Goal: Task Accomplishment & Management: Manage account settings

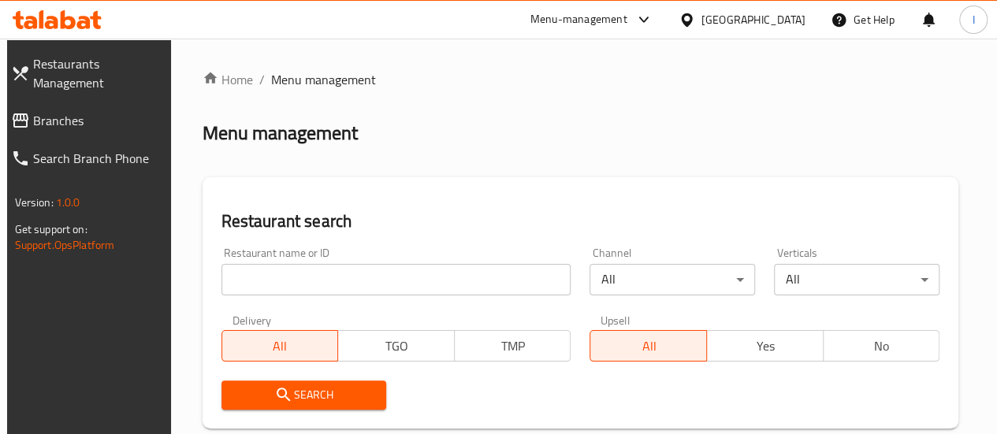
drag, startPoint x: 0, startPoint y: 0, endPoint x: 303, endPoint y: 278, distance: 411.0
click at [303, 278] on input "search" at bounding box center [396, 280] width 350 height 32
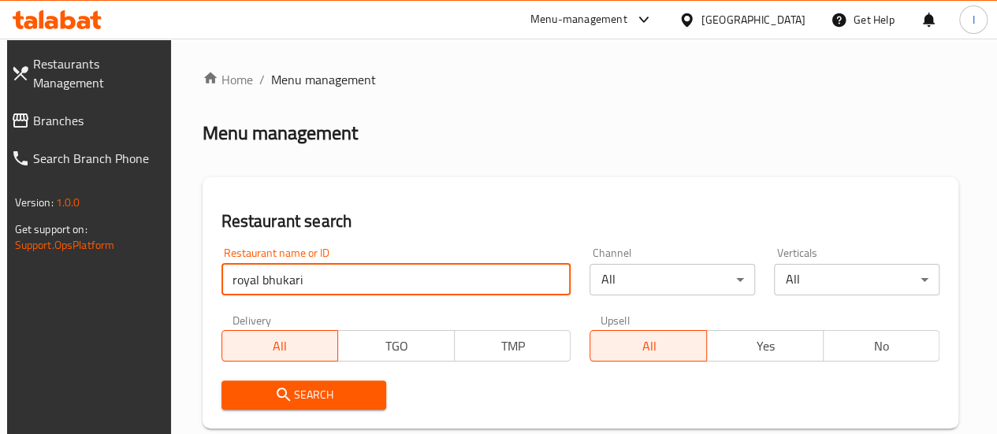
click button "Search" at bounding box center [303, 395] width 165 height 29
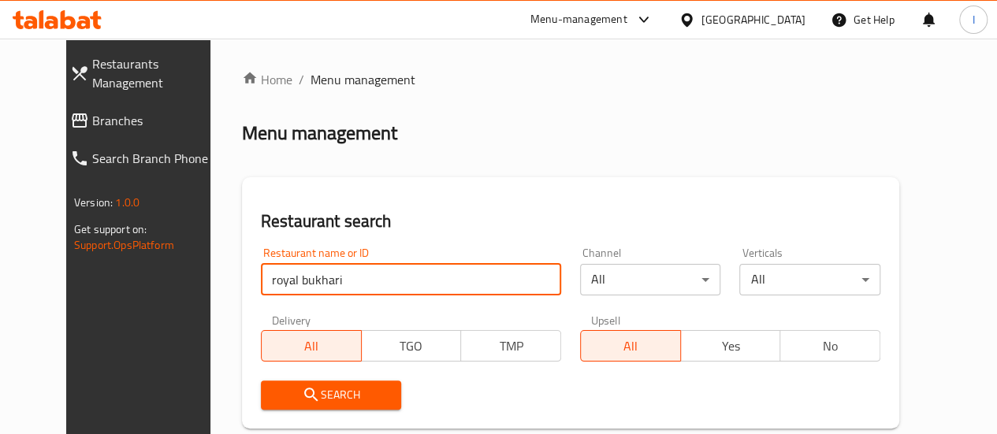
type input "royal bukhari"
click button "Search" at bounding box center [331, 395] width 141 height 29
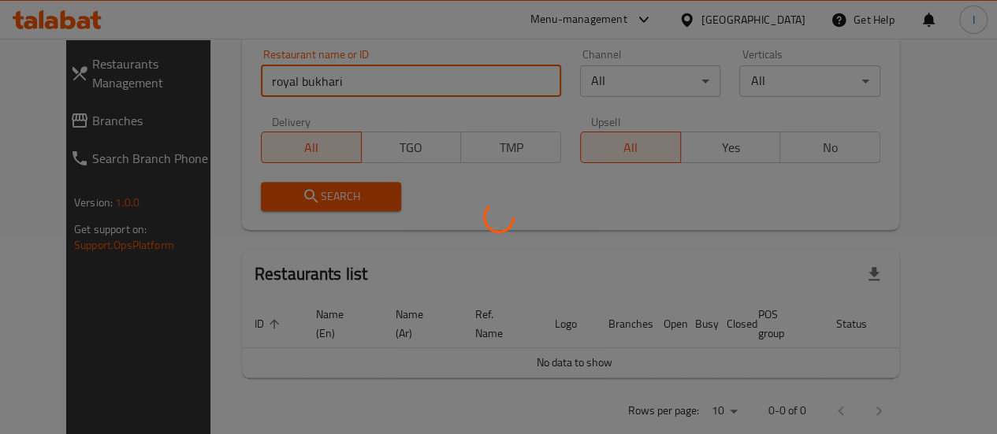
scroll to position [227, 0]
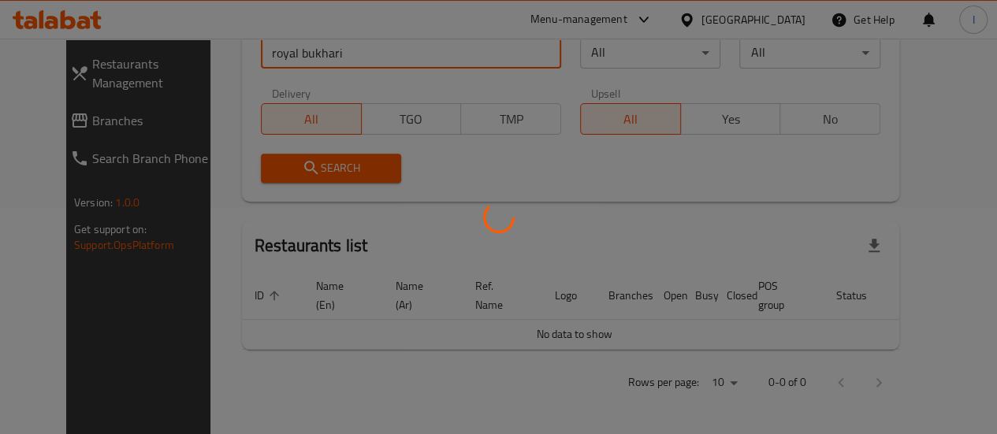
drag, startPoint x: 232, startPoint y: 102, endPoint x: 224, endPoint y: 64, distance: 38.6
click at [229, 98] on div at bounding box center [498, 217] width 997 height 434
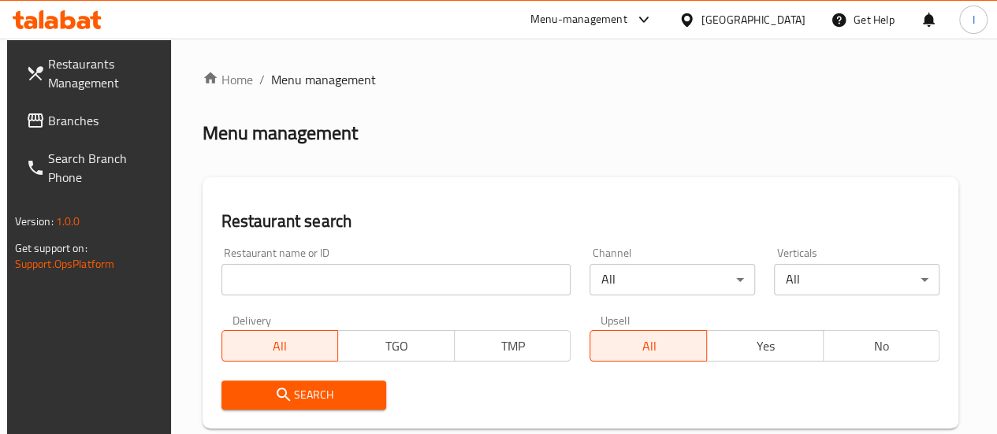
click at [329, 288] on input "search" at bounding box center [396, 280] width 350 height 32
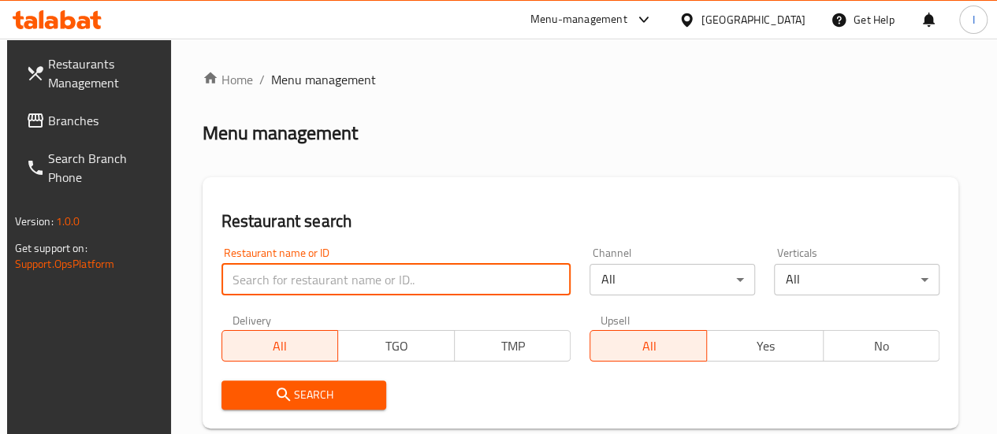
type input "p"
type input "punjab royal bukhari"
click button "Search" at bounding box center [303, 395] width 165 height 29
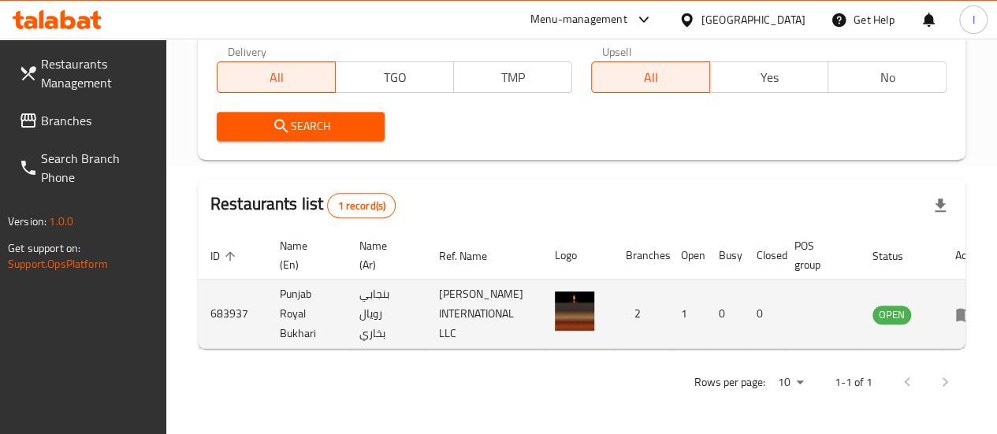
scroll to position [0, 24]
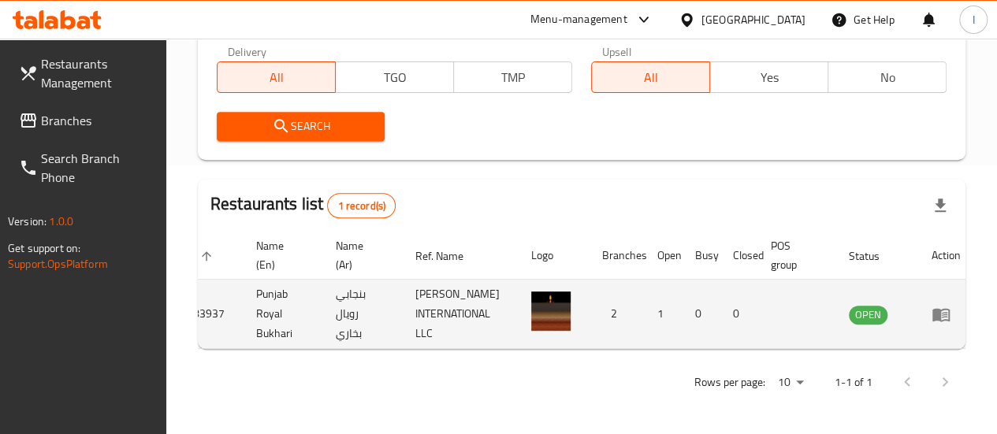
click at [919, 300] on td "enhanced table" at bounding box center [946, 314] width 54 height 69
click at [922, 300] on td "enhanced table" at bounding box center [946, 314] width 54 height 69
click at [931, 305] on icon "enhanced table" at bounding box center [940, 314] width 19 height 19
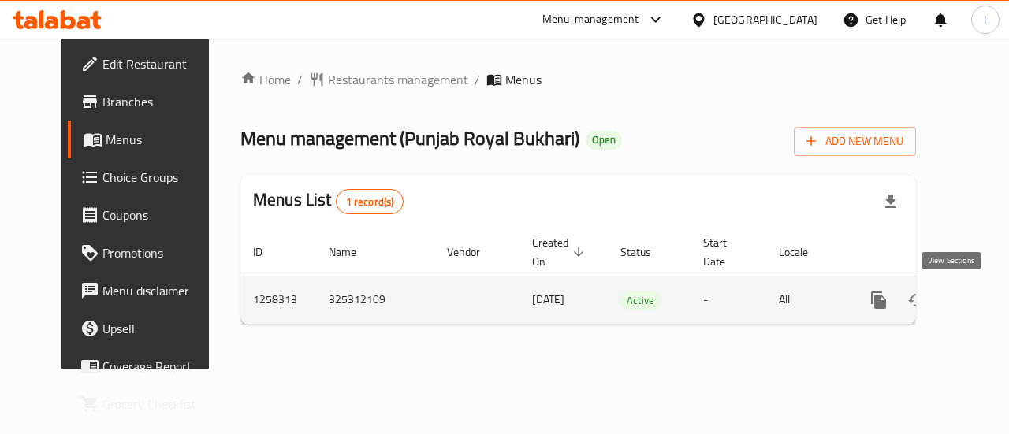
click at [985, 298] on icon "enhanced table" at bounding box center [992, 300] width 14 height 14
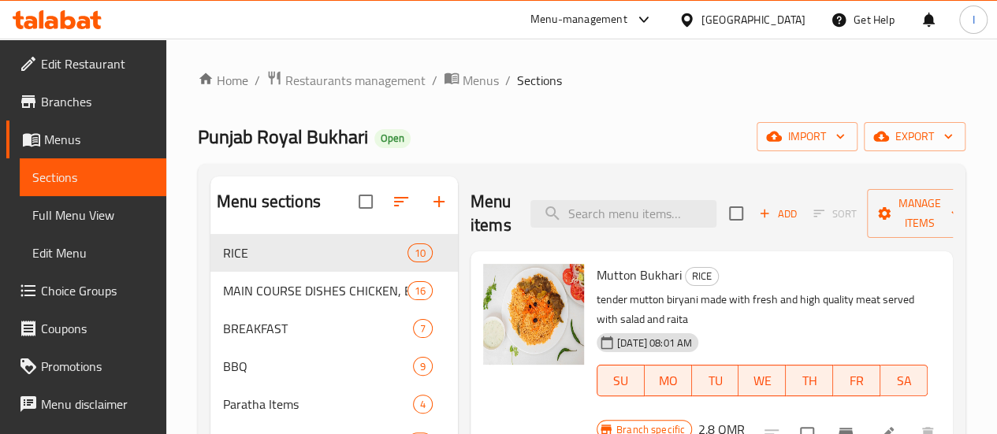
click at [75, 139] on span "Menus" at bounding box center [99, 139] width 110 height 19
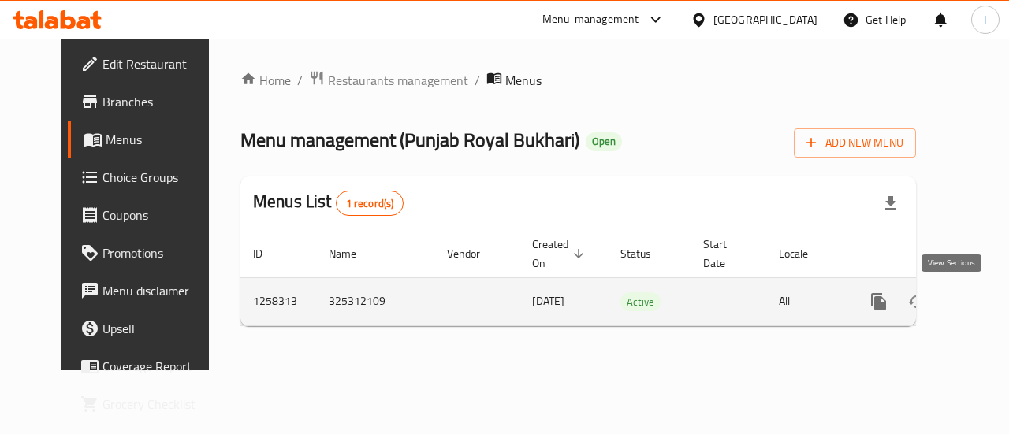
click at [983, 302] on icon "enhanced table" at bounding box center [992, 301] width 19 height 19
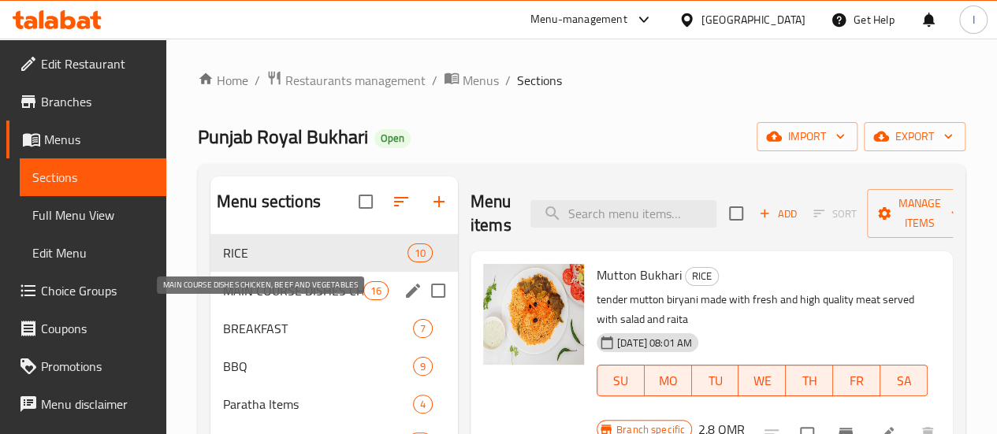
click at [260, 300] on span "MAIN COURSE DISHES CHICKEN, BEEF AND VEGETABLES" at bounding box center [293, 290] width 140 height 19
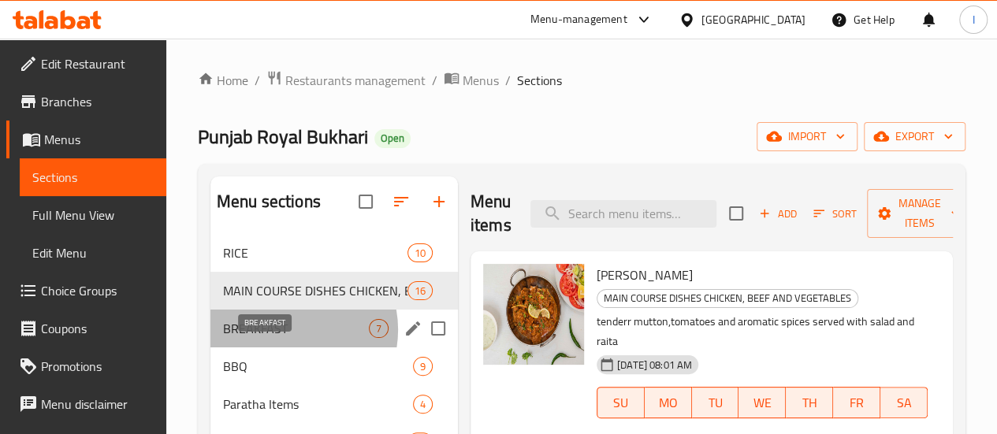
click at [285, 338] on span "BREAKFAST" at bounding box center [296, 328] width 146 height 19
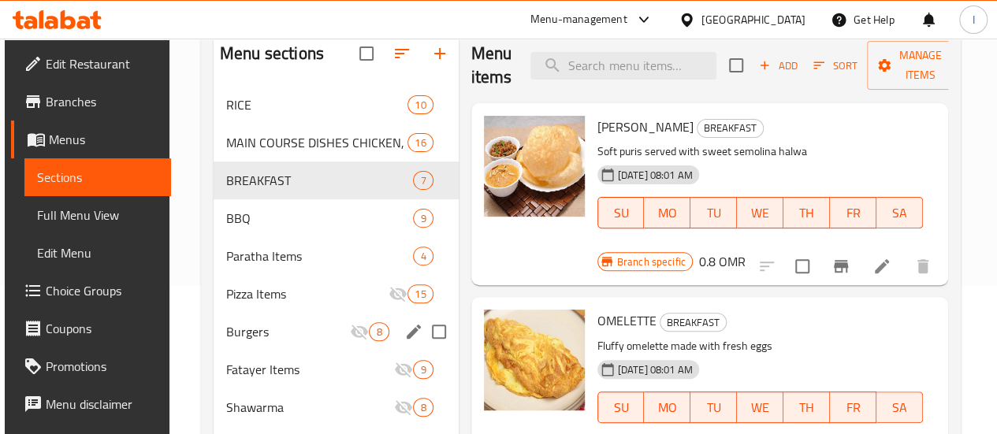
scroll to position [158, 0]
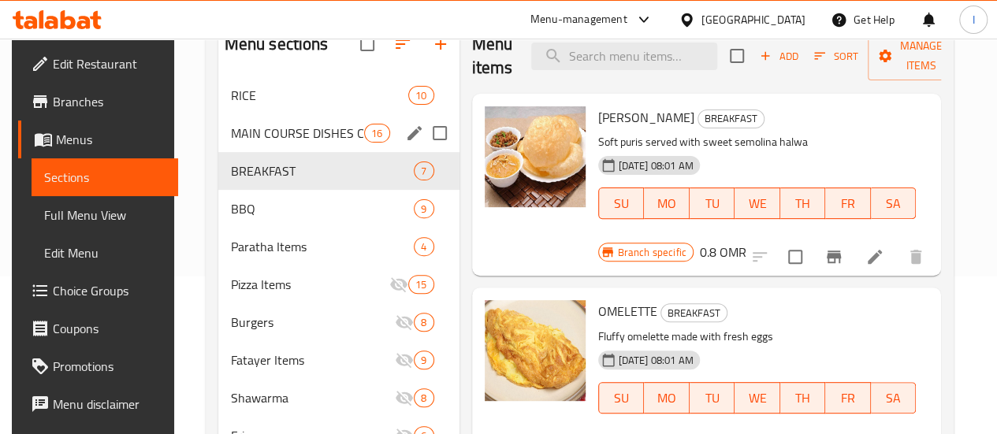
click at [290, 152] on div "MAIN COURSE DISHES CHICKEN, BEEF AND VEGETABLES 16" at bounding box center [338, 133] width 241 height 38
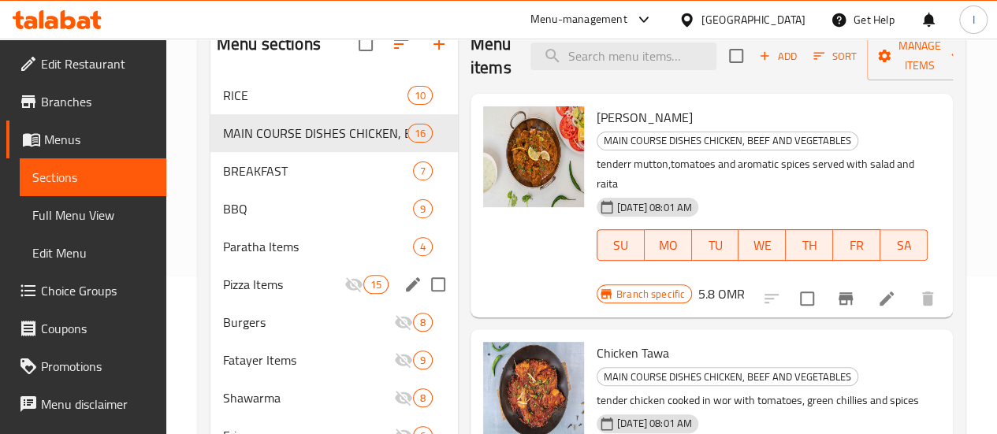
click at [299, 303] on div "Pizza Items 15" at bounding box center [333, 285] width 247 height 38
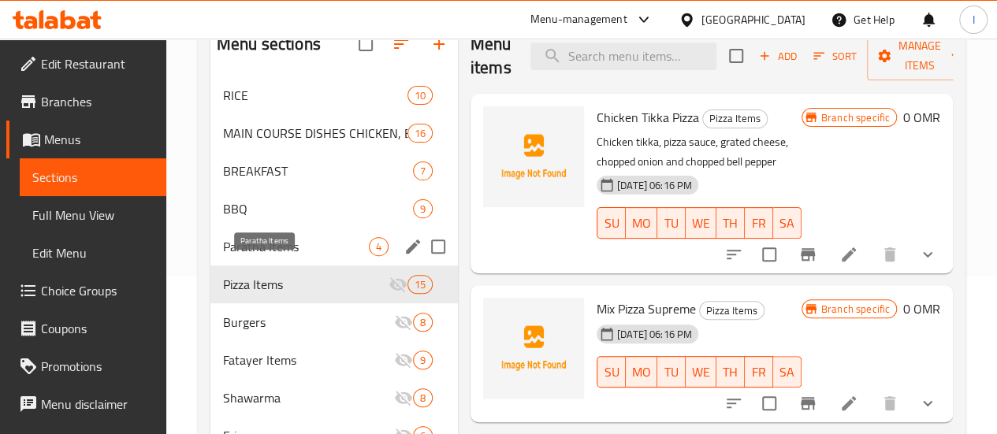
click at [293, 256] on span "Paratha Items" at bounding box center [296, 246] width 146 height 19
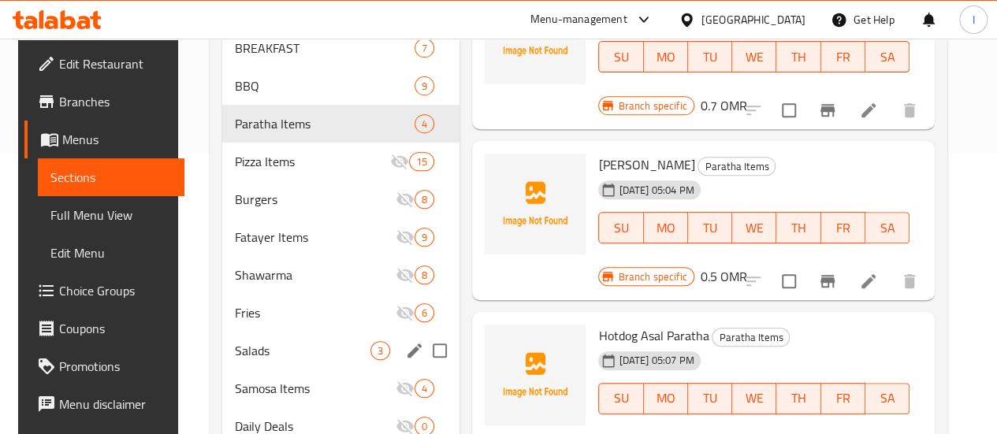
scroll to position [125, 0]
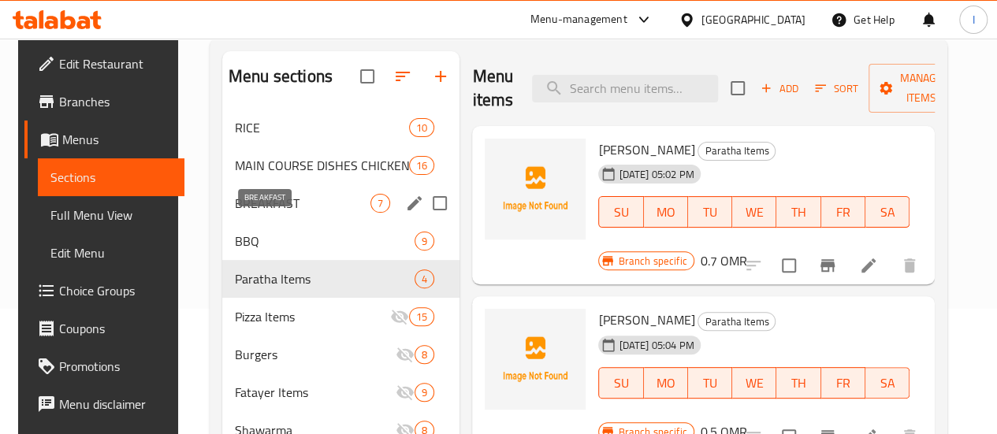
click at [296, 213] on span "BREAKFAST" at bounding box center [303, 203] width 136 height 19
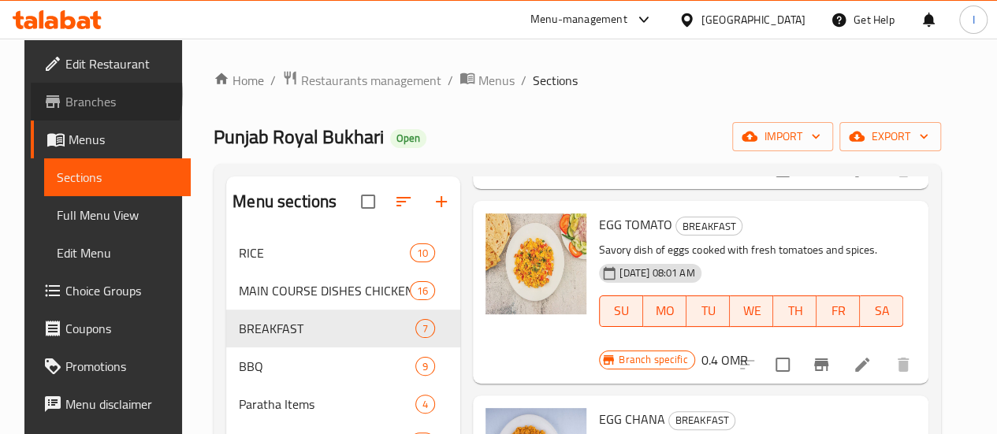
click at [65, 95] on span "Branches" at bounding box center [121, 101] width 113 height 19
